Goal: Task Accomplishment & Management: Manage account settings

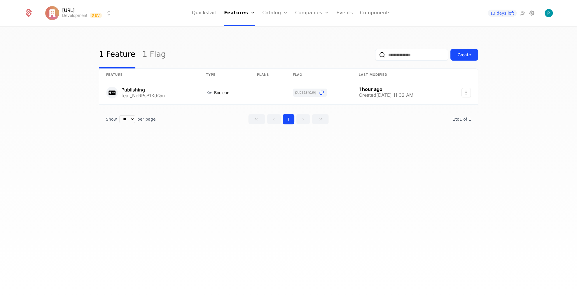
click at [278, 31] on link "Plans" at bounding box center [284, 28] width 30 height 5
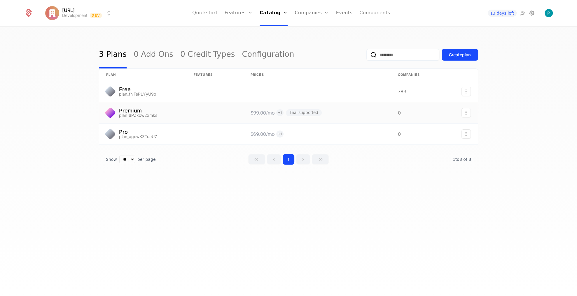
click at [150, 111] on link at bounding box center [142, 112] width 87 height 21
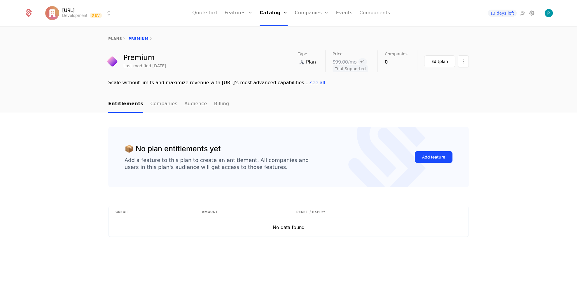
click at [155, 108] on link "Companies" at bounding box center [163, 104] width 27 height 17
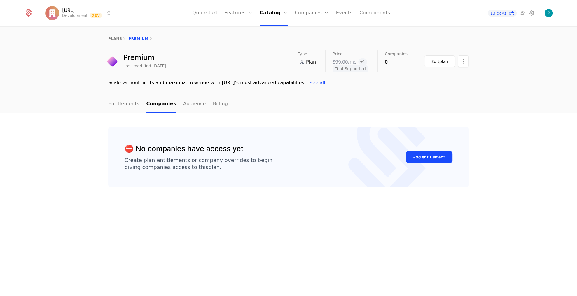
click at [184, 106] on link "Audience" at bounding box center [194, 104] width 23 height 17
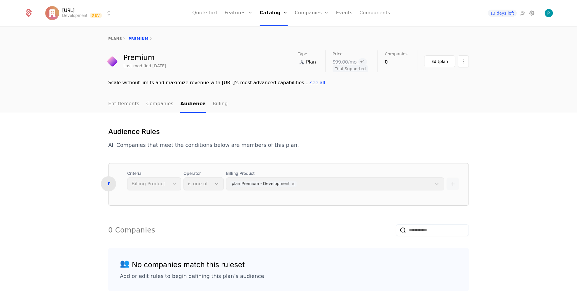
click at [213, 106] on link "Billing" at bounding box center [220, 104] width 15 height 17
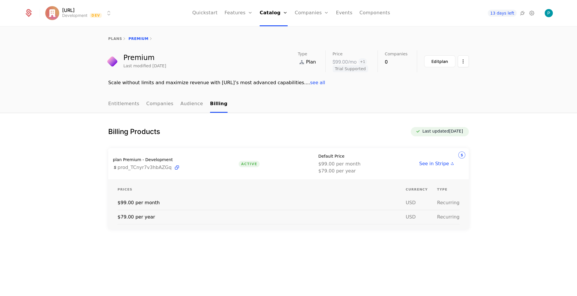
click at [124, 107] on link "Entitlements" at bounding box center [123, 104] width 31 height 17
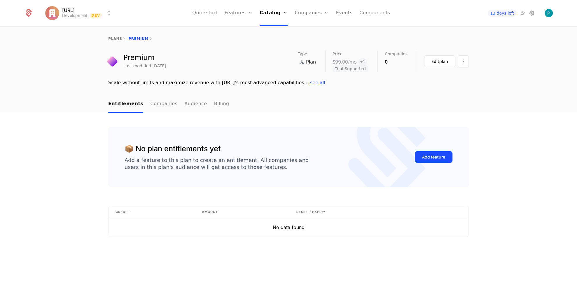
click at [248, 29] on link "Features" at bounding box center [245, 28] width 27 height 5
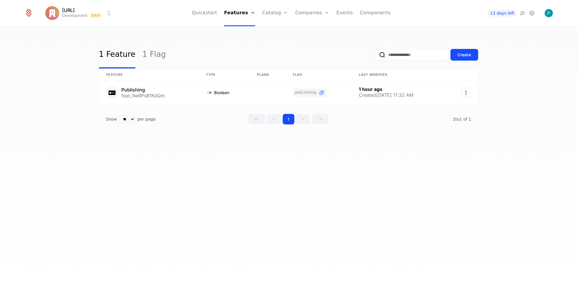
click at [246, 40] on link "Flags" at bounding box center [244, 38] width 27 height 5
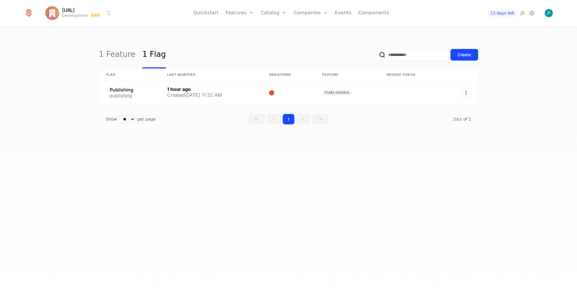
click at [245, 31] on link "Features" at bounding box center [245, 28] width 27 height 5
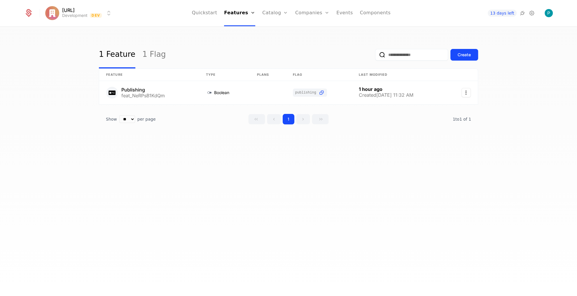
click at [339, 11] on link "Events" at bounding box center [344, 13] width 17 height 26
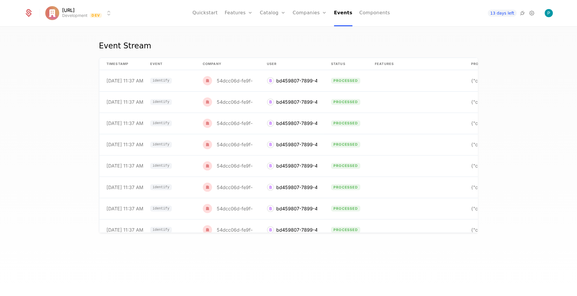
click at [287, 59] on link "Configuration" at bounding box center [282, 56] width 30 height 5
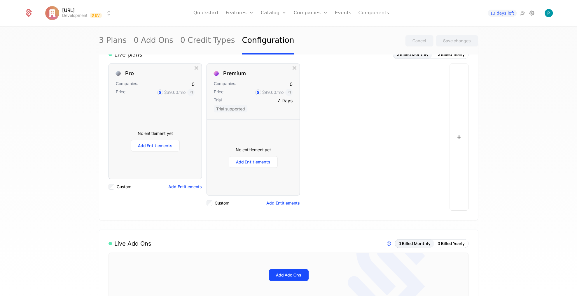
scroll to position [78, 0]
click at [453, 141] on button "+" at bounding box center [458, 135] width 19 height 147
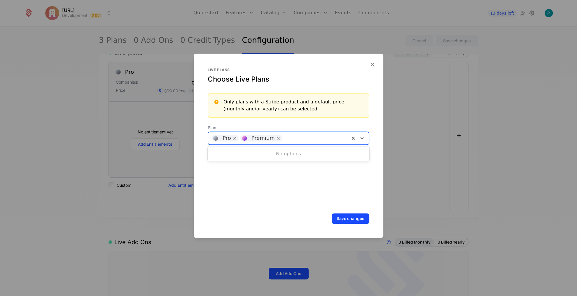
click at [331, 141] on div at bounding box center [315, 138] width 62 height 8
type input "*"
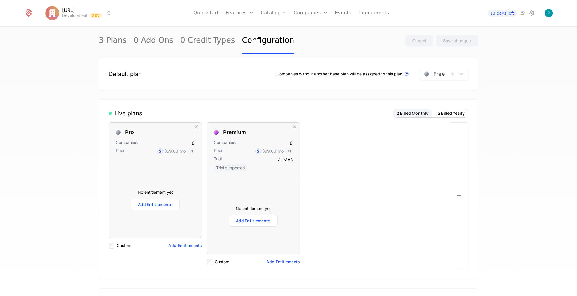
scroll to position [0, 0]
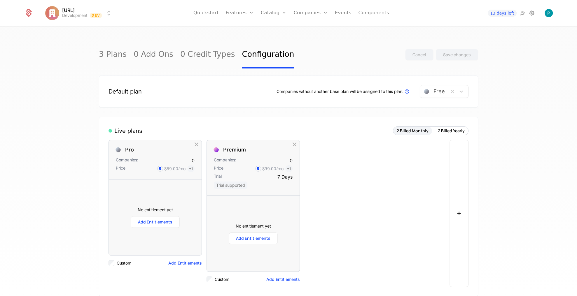
click at [276, 28] on link "Plans" at bounding box center [283, 28] width 30 height 5
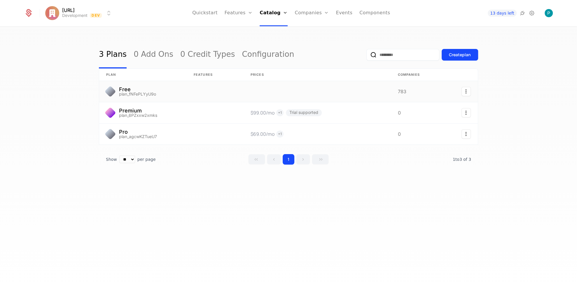
click at [163, 87] on link at bounding box center [142, 91] width 87 height 21
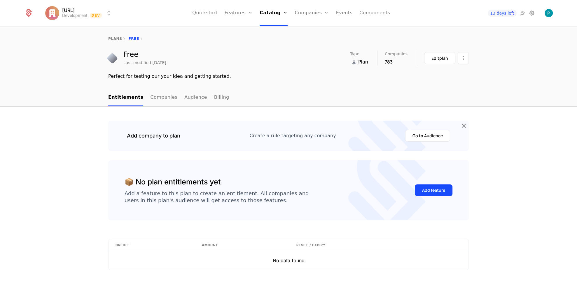
click at [157, 97] on link "Companies" at bounding box center [163, 97] width 27 height 17
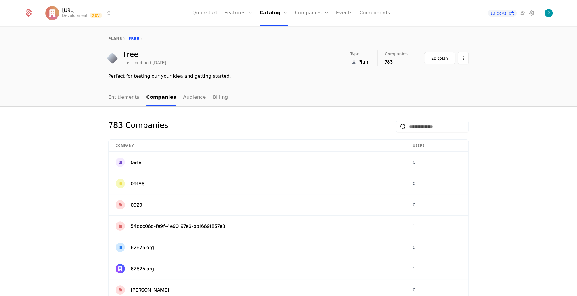
click at [183, 99] on link "Audience" at bounding box center [194, 97] width 23 height 17
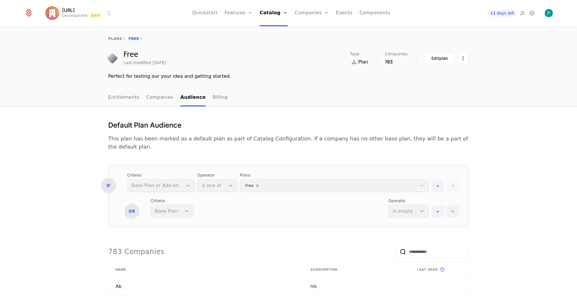
click at [213, 97] on link "Billing" at bounding box center [220, 97] width 15 height 17
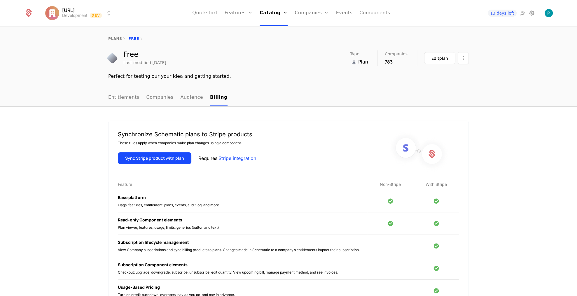
click at [128, 99] on link "Entitlements" at bounding box center [123, 97] width 31 height 17
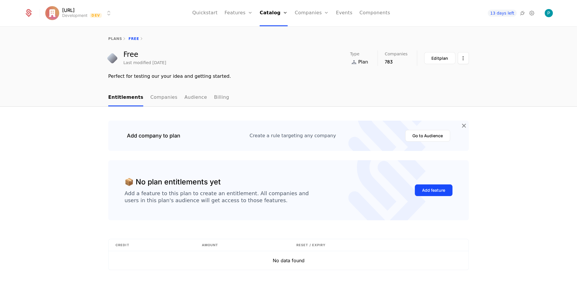
click at [435, 58] on div "Edit plan" at bounding box center [439, 58] width 17 height 6
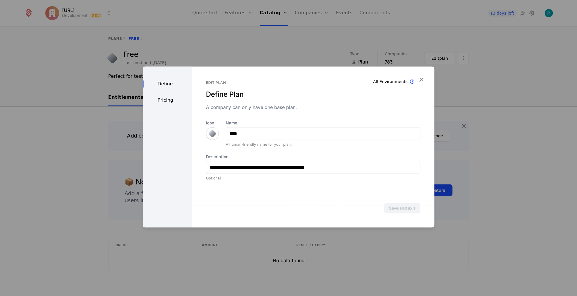
click at [167, 101] on div "Pricing" at bounding box center [167, 100] width 49 height 7
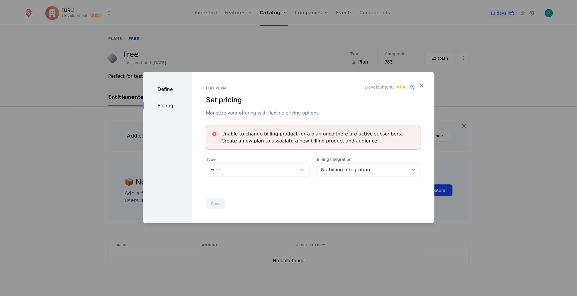
click at [299, 169] on div at bounding box center [302, 170] width 10 height 6
click at [390, 167] on div "No billing integration" at bounding box center [362, 170] width 83 height 7
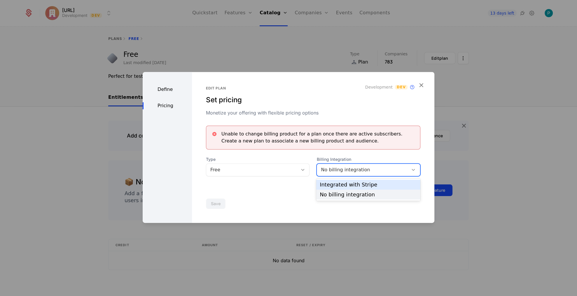
click at [376, 186] on div "Integrated with Stripe" at bounding box center [368, 184] width 97 height 5
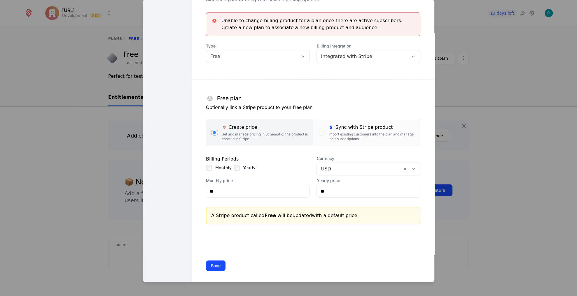
scroll to position [43, 0]
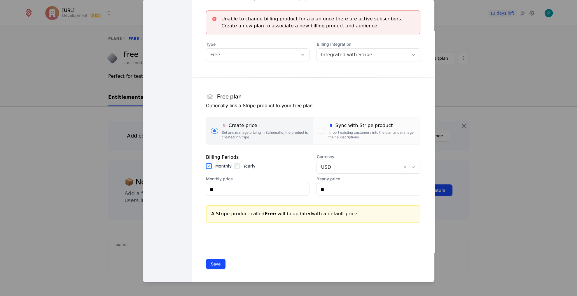
click at [217, 262] on button "Save" at bounding box center [216, 264] width 20 height 10
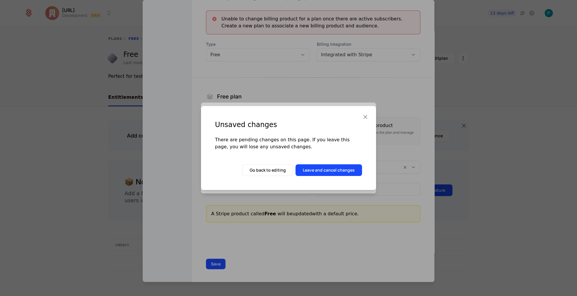
click at [327, 165] on button "Leave and cancel changes" at bounding box center [328, 170] width 66 height 12
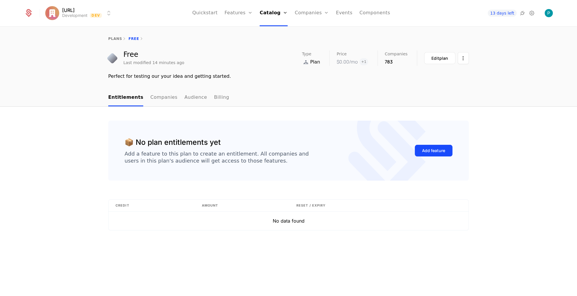
click at [73, 170] on div "📦 No plan entitlements yet Add a feature to this plan to create an entitlement.…" at bounding box center [288, 202] width 577 height 190
click at [439, 61] on div "Edit plan" at bounding box center [439, 58] width 17 height 6
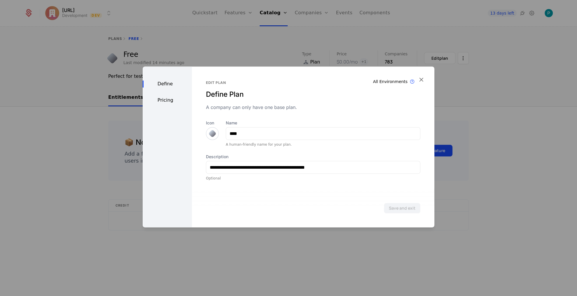
click at [161, 98] on div "Pricing" at bounding box center [167, 100] width 49 height 7
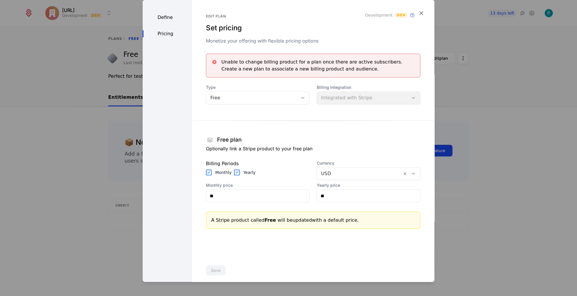
click at [421, 10] on icon "button" at bounding box center [421, 13] width 8 height 8
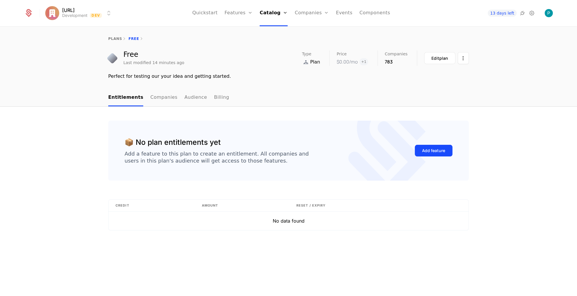
click at [319, 31] on link "Companies" at bounding box center [315, 28] width 27 height 5
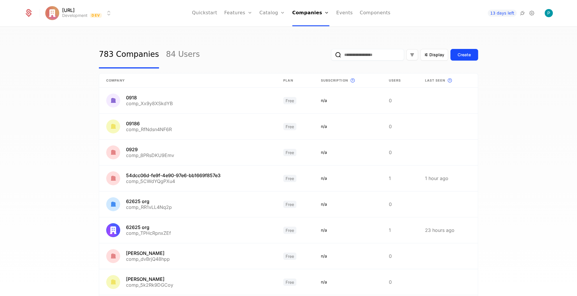
click at [309, 38] on link "Users" at bounding box center [312, 38] width 27 height 5
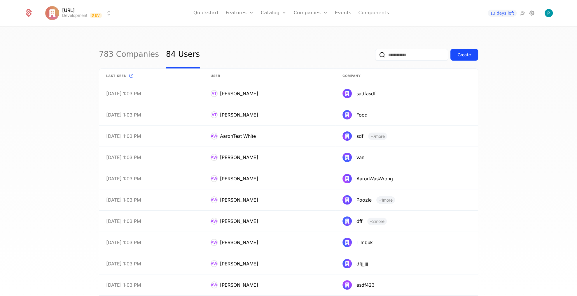
click at [343, 14] on link "Events" at bounding box center [343, 13] width 17 height 26
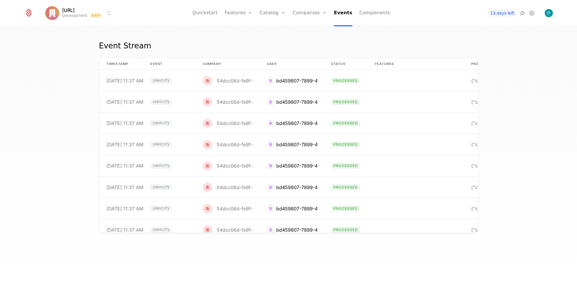
click at [365, 16] on link "Components" at bounding box center [374, 13] width 31 height 26
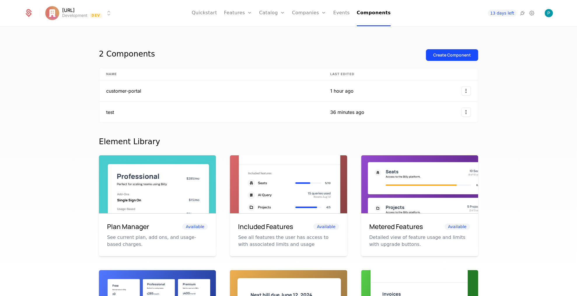
click at [210, 12] on link "Quickstart" at bounding box center [204, 13] width 25 height 26
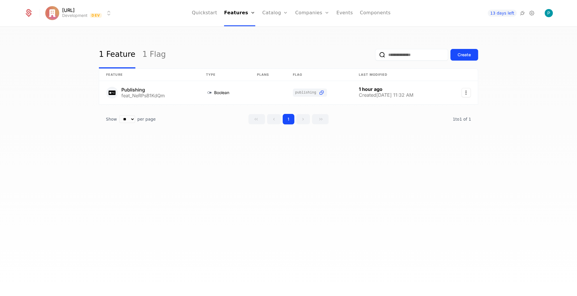
click at [377, 17] on link "Components" at bounding box center [375, 13] width 31 height 26
